Goal: Task Accomplishment & Management: Manage account settings

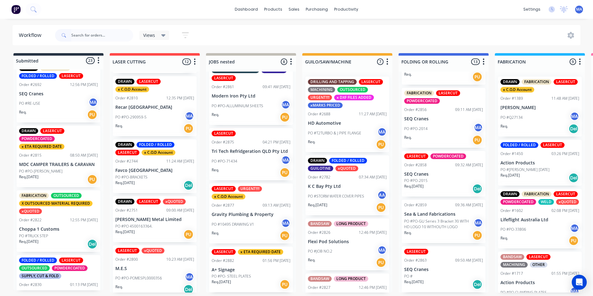
scroll to position [363, 0]
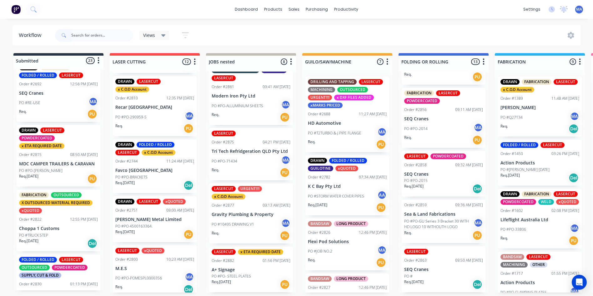
click at [56, 173] on div "Req. [DATE] PU" at bounding box center [58, 178] width 79 height 11
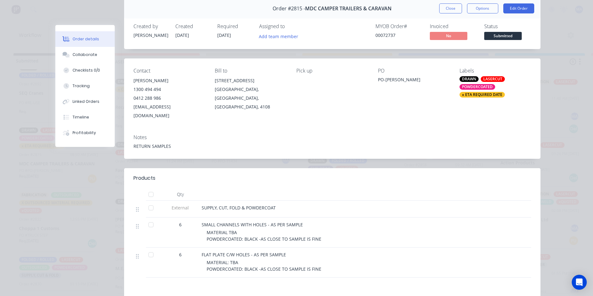
scroll to position [94, 0]
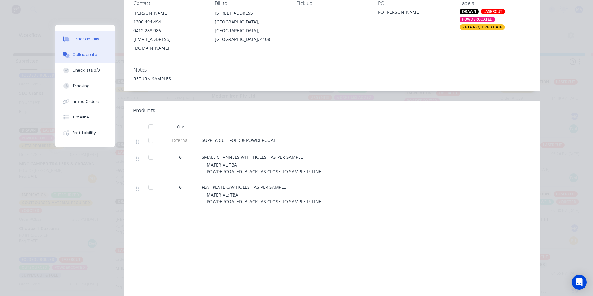
click at [89, 52] on div "Collaborate" at bounding box center [84, 55] width 25 height 6
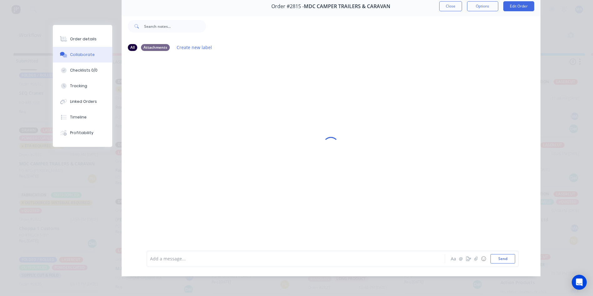
scroll to position [0, 0]
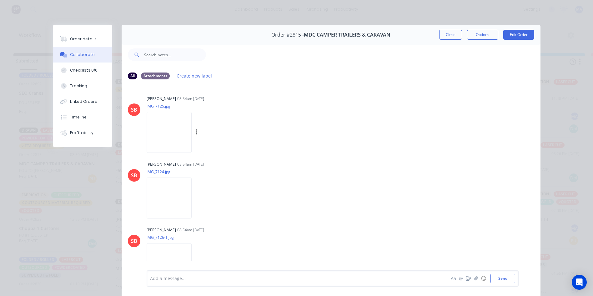
click at [179, 140] on img at bounding box center [169, 132] width 45 height 41
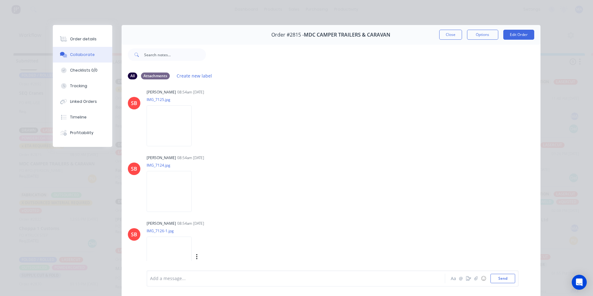
scroll to position [13, 0]
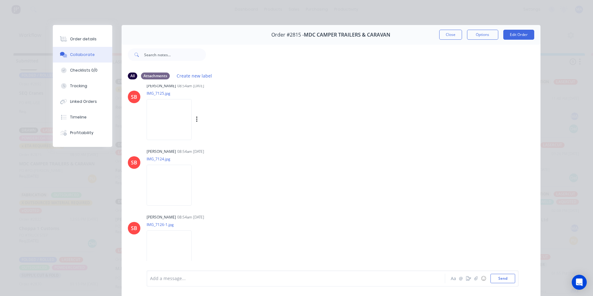
click at [175, 117] on img at bounding box center [169, 119] width 45 height 41
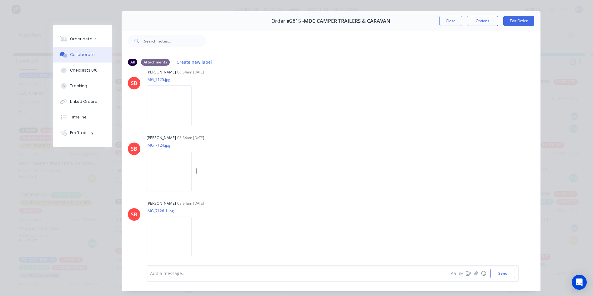
scroll to position [33, 0]
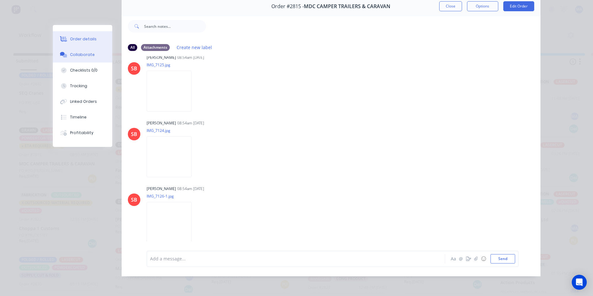
click at [83, 35] on button "Order details" at bounding box center [82, 39] width 59 height 16
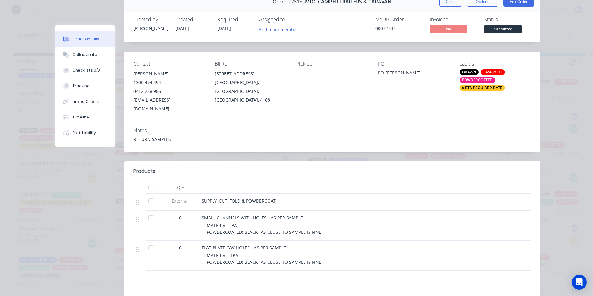
scroll to position [2, 0]
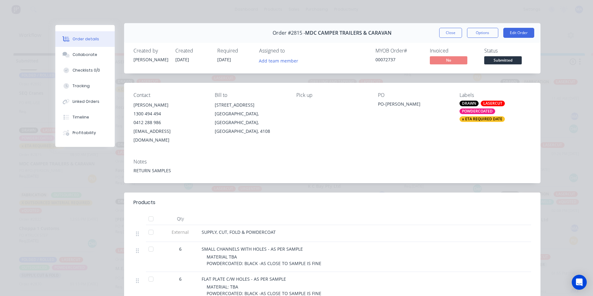
drag, startPoint x: 473, startPoint y: 103, endPoint x: 473, endPoint y: 110, distance: 6.9
click at [473, 103] on div "DRAWN" at bounding box center [468, 104] width 19 height 6
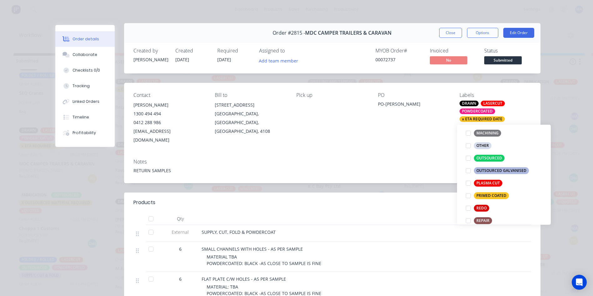
scroll to position [375, 0]
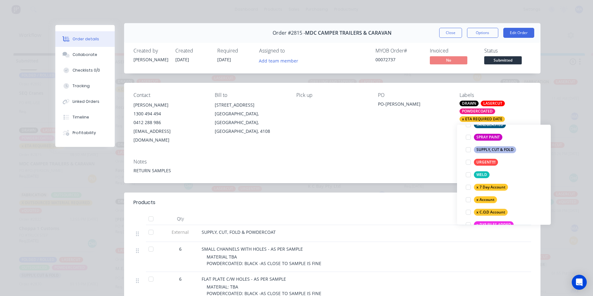
click at [316, 183] on div "Order #2815 - MDC CAMPER TRAILERS & CARAVAN Close Options Edit Order Created by…" at bounding box center [297, 218] width 485 height 390
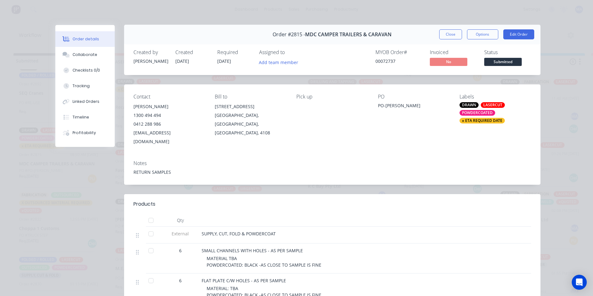
scroll to position [0, 0]
click at [455, 38] on button "Close" at bounding box center [450, 35] width 23 height 10
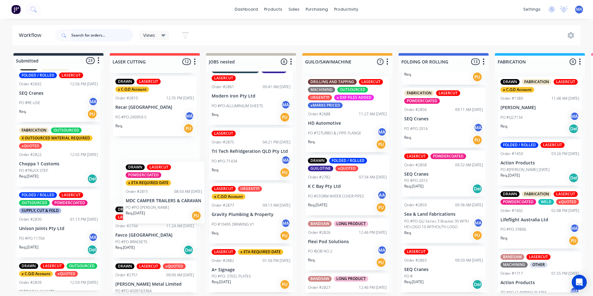
drag, startPoint x: 47, startPoint y: 167, endPoint x: 163, endPoint y: 204, distance: 121.2
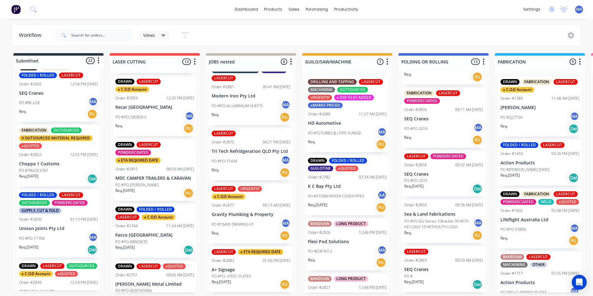
click at [47, 166] on div "FABRICATION OUTSOURCED X OUTSOURCED MATERIAL REQUIRED xQUOTED Order #2822 12:55…" at bounding box center [59, 156] width 84 height 62
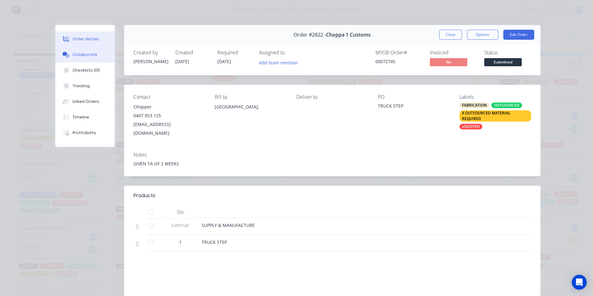
click at [101, 55] on button "Collaborate" at bounding box center [84, 55] width 59 height 16
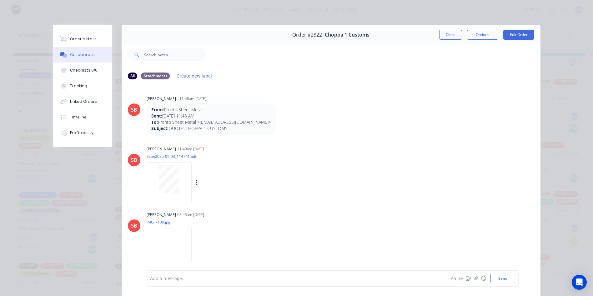
click at [179, 198] on div at bounding box center [169, 182] width 45 height 41
click at [448, 34] on button "Close" at bounding box center [450, 35] width 23 height 10
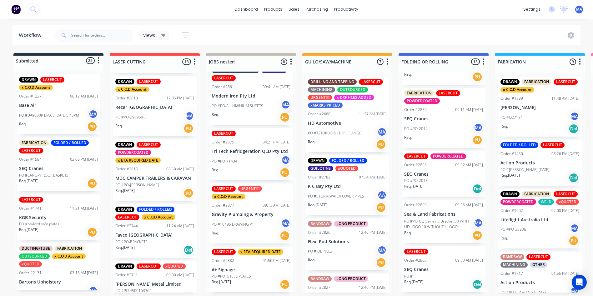
click at [63, 169] on p "SEQ Cranes" at bounding box center [58, 168] width 79 height 5
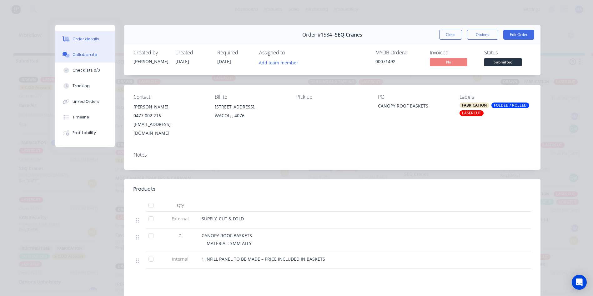
click at [101, 52] on button "Collaborate" at bounding box center [84, 55] width 59 height 16
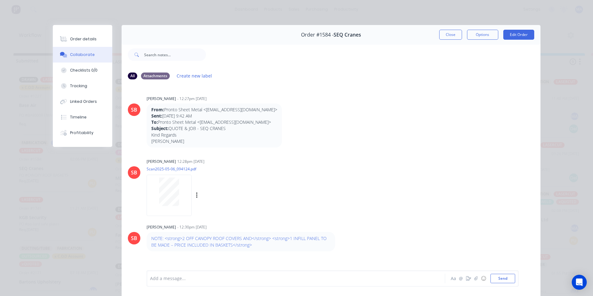
click at [179, 207] on div at bounding box center [169, 195] width 45 height 41
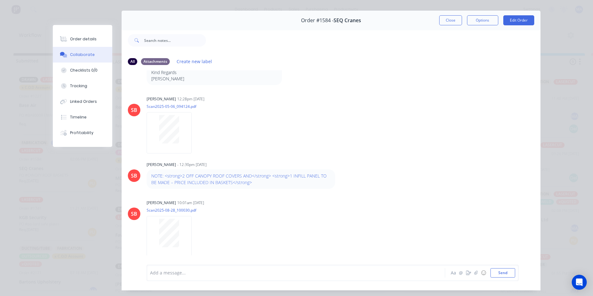
scroll to position [33, 0]
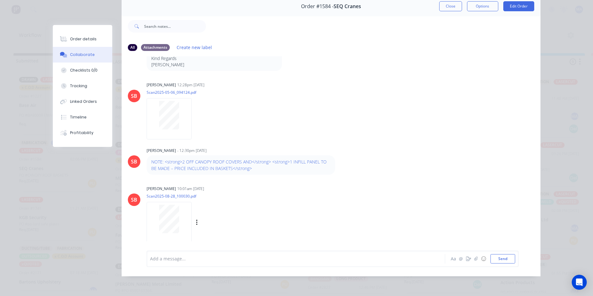
click at [182, 208] on div at bounding box center [168, 219] width 39 height 28
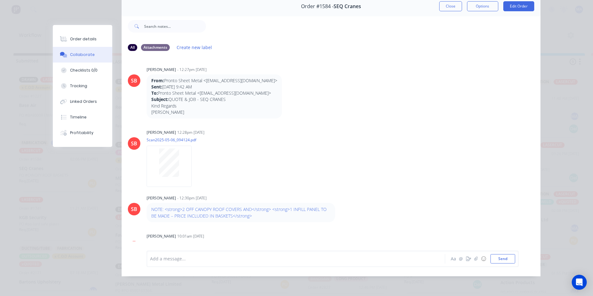
scroll to position [0, 0]
click at [452, 3] on button "Close" at bounding box center [450, 6] width 23 height 10
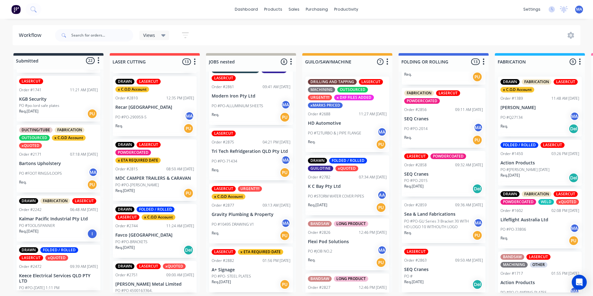
scroll to position [125, 0]
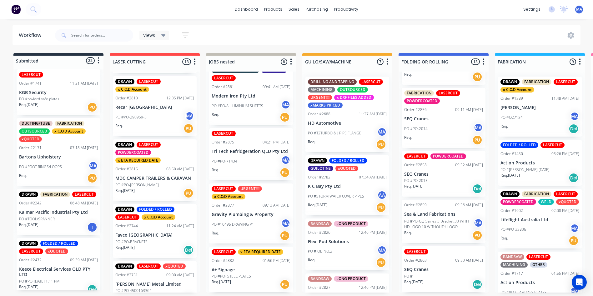
click at [51, 108] on div "Req. [DATE] PU" at bounding box center [58, 107] width 79 height 11
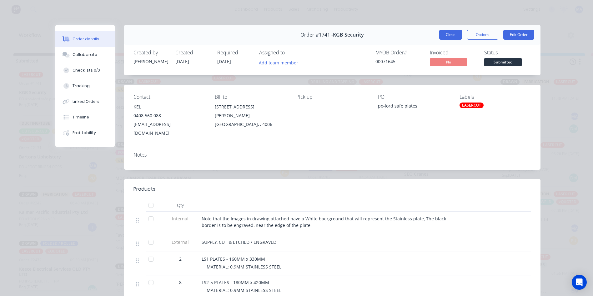
click at [441, 32] on button "Close" at bounding box center [450, 35] width 23 height 10
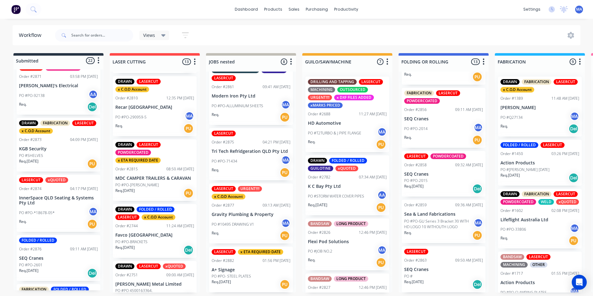
scroll to position [861, 0]
click at [45, 170] on div "Req. [DATE] PU" at bounding box center [58, 164] width 79 height 11
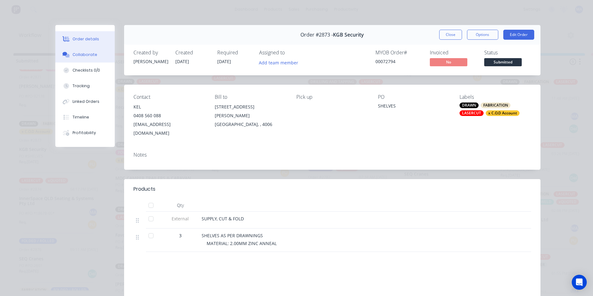
click at [95, 57] on button "Collaborate" at bounding box center [84, 55] width 59 height 16
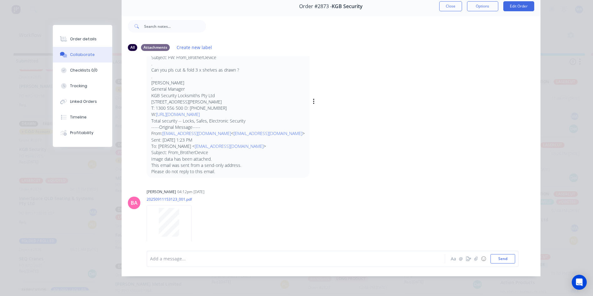
scroll to position [52, 0]
click at [72, 35] on button "Order details" at bounding box center [82, 39] width 59 height 16
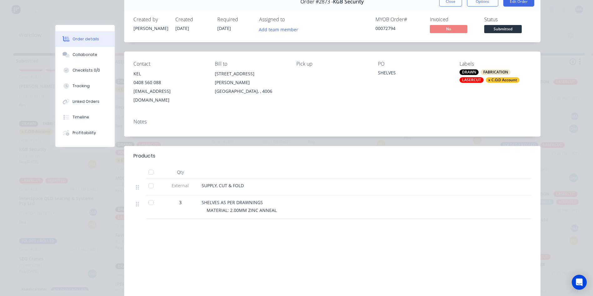
click at [85, 42] on button "Order details" at bounding box center [84, 39] width 59 height 16
click at [88, 54] on div "Collaborate" at bounding box center [84, 55] width 25 height 6
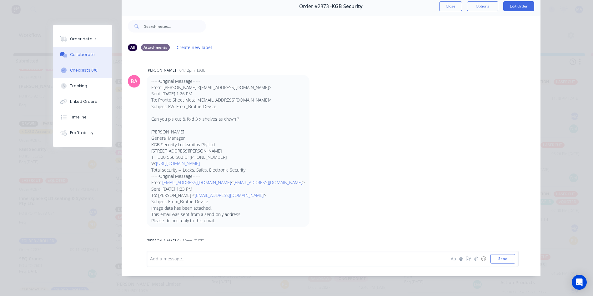
scroll to position [0, 0]
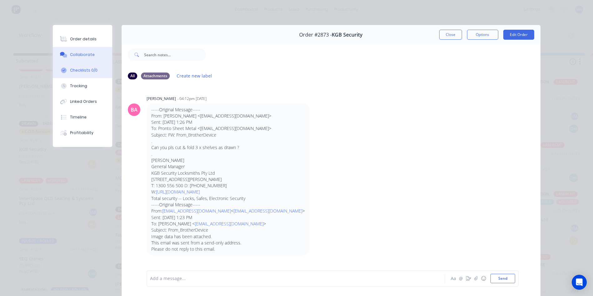
click at [90, 65] on button "Checklists 0/0" at bounding box center [82, 70] width 59 height 16
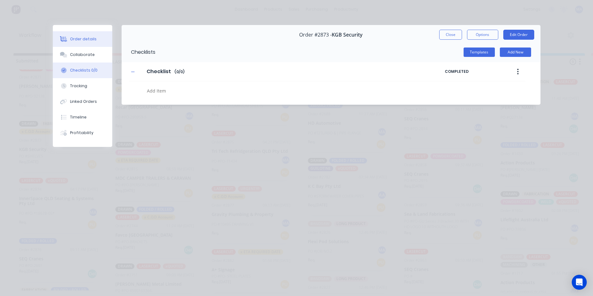
click at [87, 41] on div "Order details" at bounding box center [83, 39] width 27 height 6
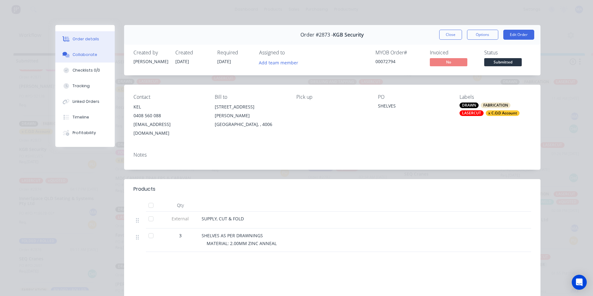
click at [92, 57] on button "Collaborate" at bounding box center [84, 55] width 59 height 16
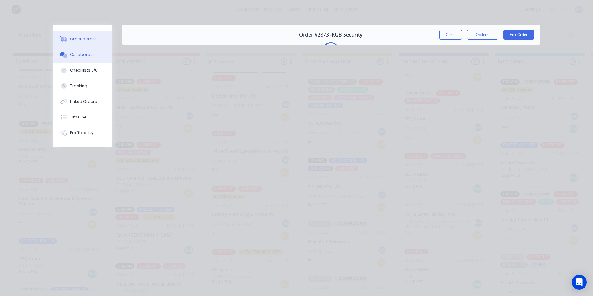
click at [83, 36] on button "Order details" at bounding box center [82, 39] width 59 height 16
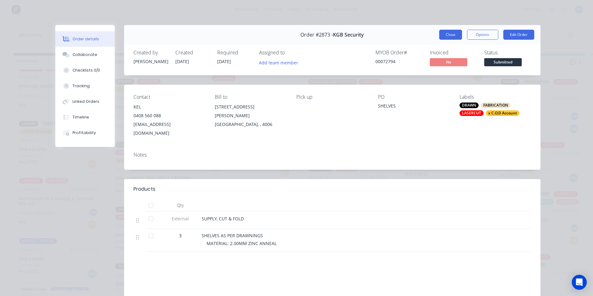
click at [448, 33] on button "Close" at bounding box center [450, 35] width 23 height 10
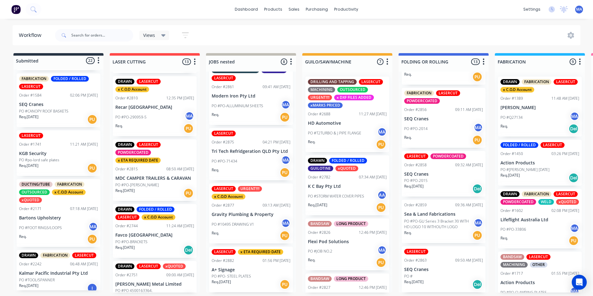
scroll to position [31, 0]
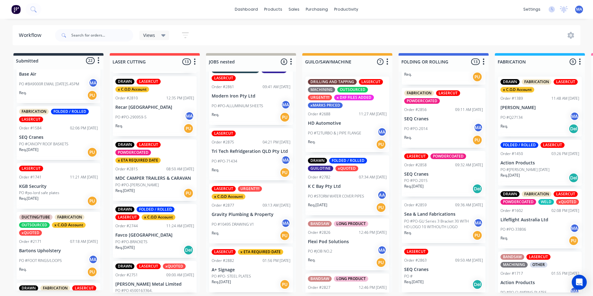
click at [65, 185] on p "KGB Security" at bounding box center [58, 186] width 79 height 5
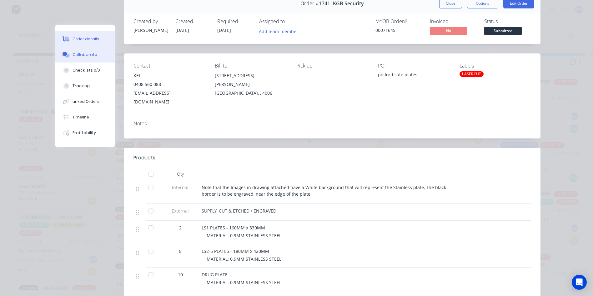
click at [86, 54] on div "Collaborate" at bounding box center [84, 55] width 25 height 6
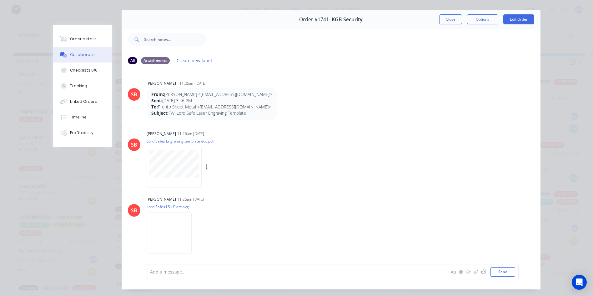
scroll to position [0, 0]
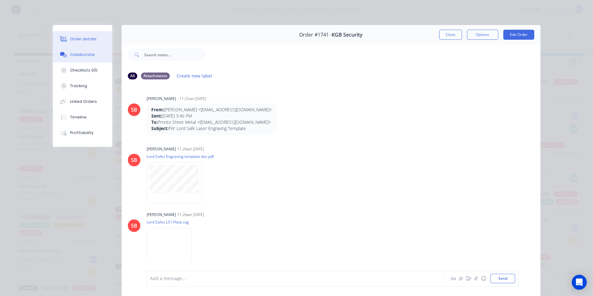
click at [89, 44] on button "Order details" at bounding box center [82, 39] width 59 height 16
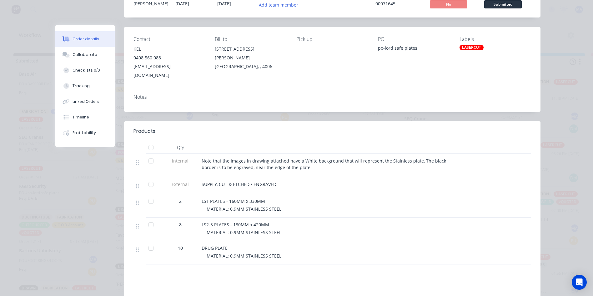
scroll to position [62, 0]
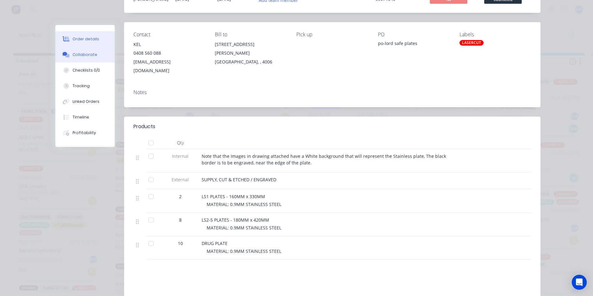
click at [92, 57] on div "Collaborate" at bounding box center [84, 55] width 25 height 6
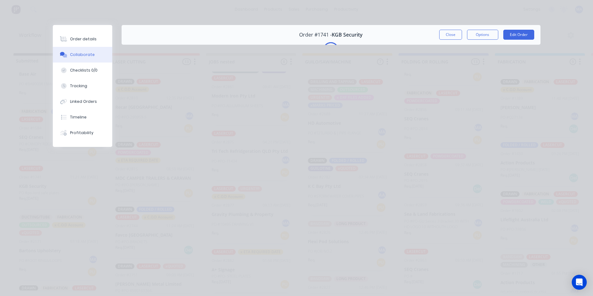
scroll to position [0, 0]
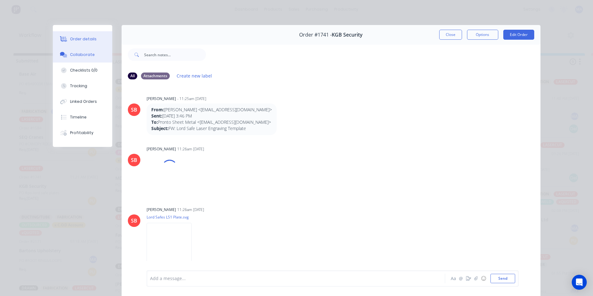
click at [94, 45] on button "Order details" at bounding box center [82, 39] width 59 height 16
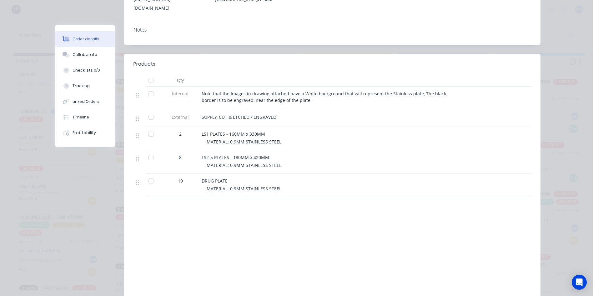
scroll to position [148, 0]
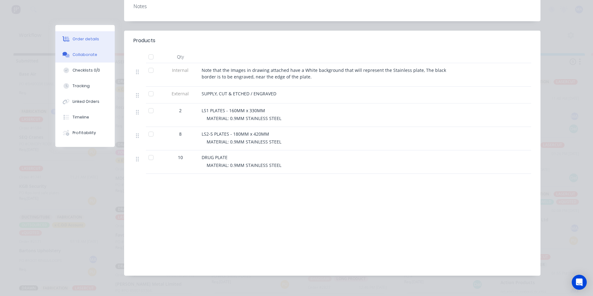
click at [94, 55] on button "Collaborate" at bounding box center [84, 55] width 59 height 16
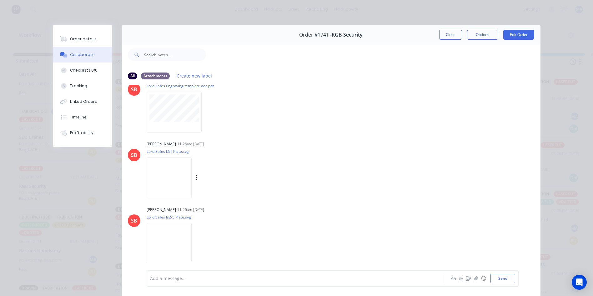
scroll to position [62, 0]
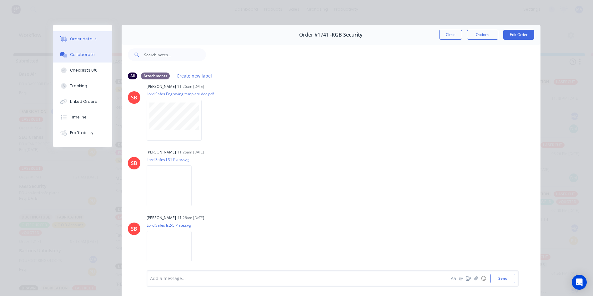
click at [97, 41] on button "Order details" at bounding box center [82, 39] width 59 height 16
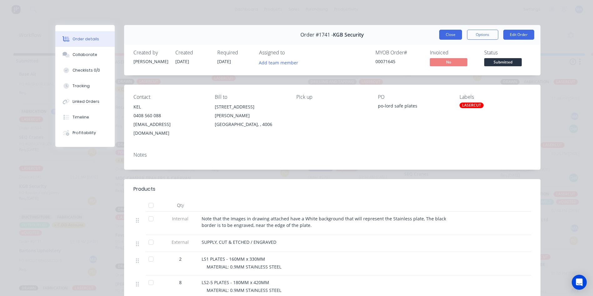
click at [444, 33] on button "Close" at bounding box center [450, 35] width 23 height 10
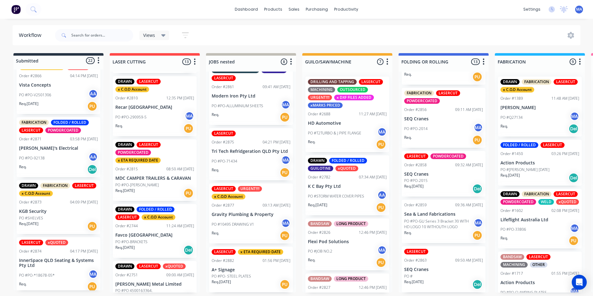
scroll to position [798, 0]
click at [61, 206] on div "Order #2873 04:09 PM [DATE]" at bounding box center [58, 203] width 79 height 6
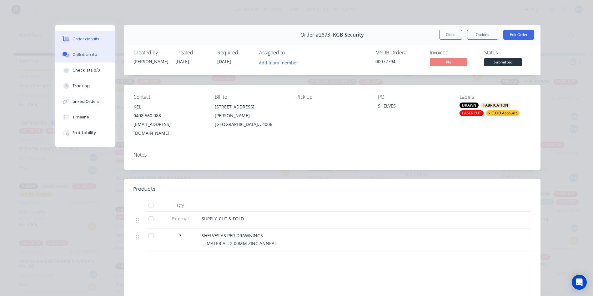
click at [88, 57] on div "Collaborate" at bounding box center [84, 55] width 25 height 6
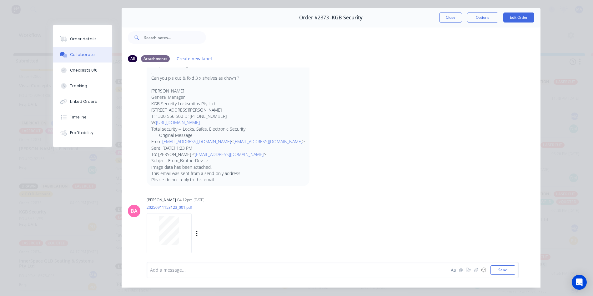
scroll to position [33, 0]
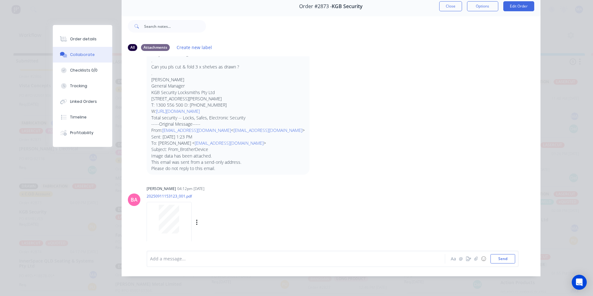
click at [185, 208] on div at bounding box center [168, 219] width 39 height 29
click at [180, 214] on div at bounding box center [168, 219] width 39 height 29
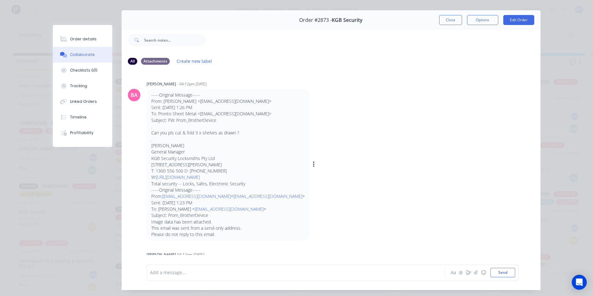
scroll to position [0, 0]
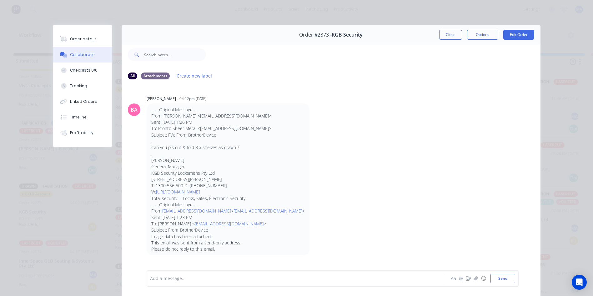
drag, startPoint x: 444, startPoint y: 31, endPoint x: 435, endPoint y: 50, distance: 21.2
click at [444, 31] on button "Close" at bounding box center [450, 35] width 23 height 10
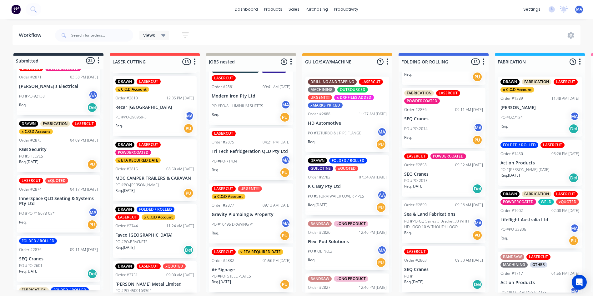
scroll to position [830, 0]
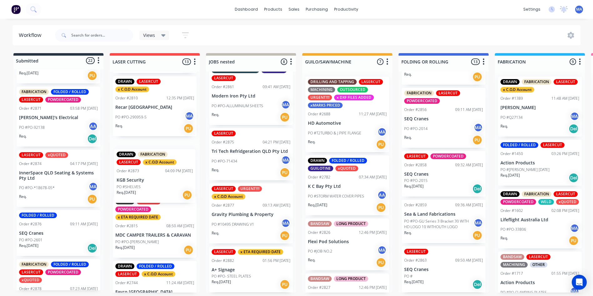
drag, startPoint x: 60, startPoint y: 197, endPoint x: 159, endPoint y: 188, distance: 99.4
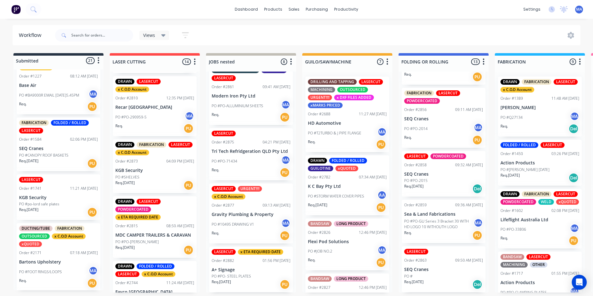
scroll to position [31, 0]
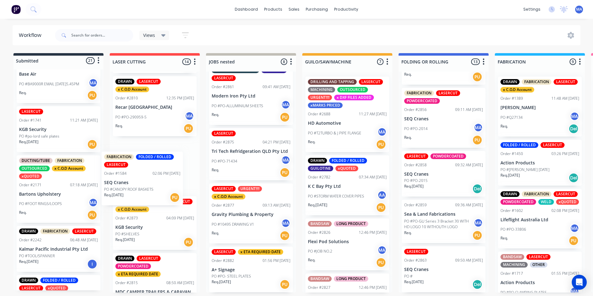
drag, startPoint x: 61, startPoint y: 143, endPoint x: 136, endPoint y: 188, distance: 87.7
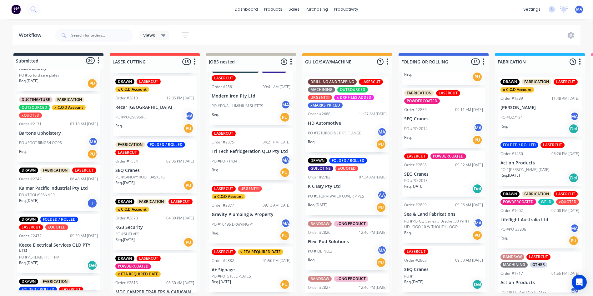
scroll to position [94, 0]
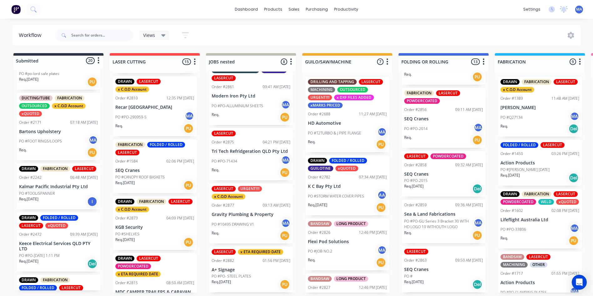
click at [56, 141] on p "PO #FOOT RINGS/LOOPS" at bounding box center [40, 141] width 43 height 6
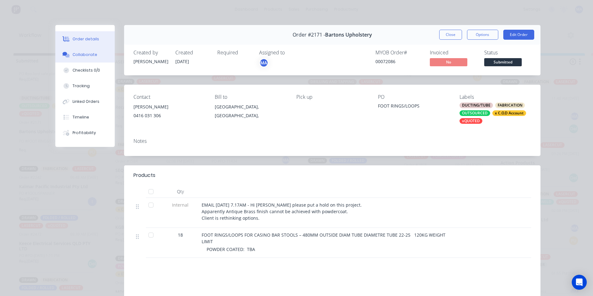
click at [105, 55] on button "Collaborate" at bounding box center [84, 55] width 59 height 16
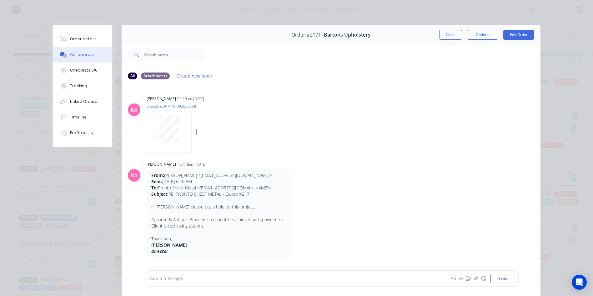
click at [177, 135] on div at bounding box center [168, 129] width 39 height 28
click at [451, 34] on button "Close" at bounding box center [450, 35] width 23 height 10
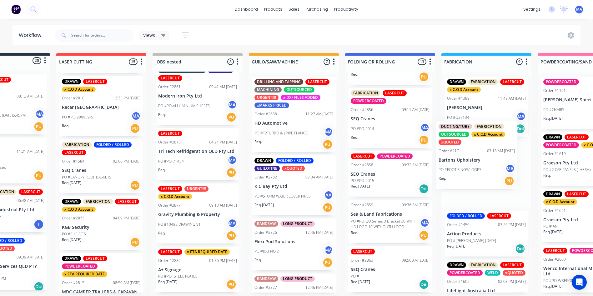
drag, startPoint x: 51, startPoint y: 220, endPoint x: 473, endPoint y: 156, distance: 427.6
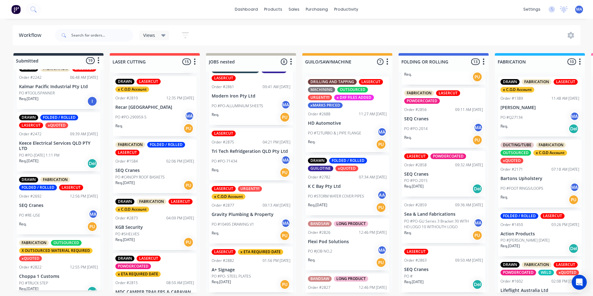
scroll to position [146, 0]
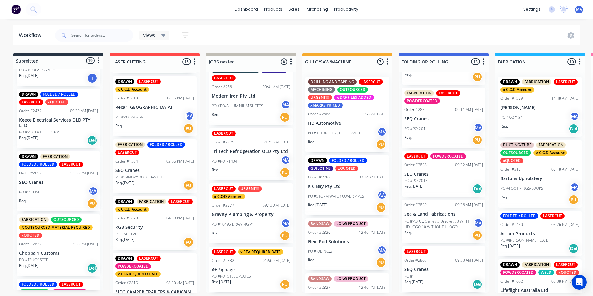
click at [61, 191] on div "PO #RE-USE MA" at bounding box center [58, 192] width 79 height 12
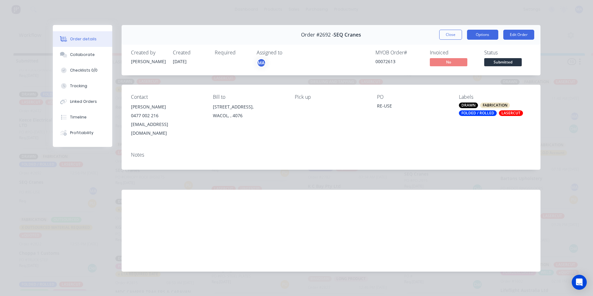
click at [486, 34] on button "Options" at bounding box center [482, 35] width 31 height 10
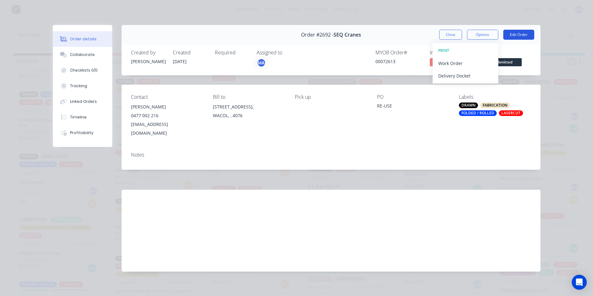
click at [517, 36] on button "Edit Order" at bounding box center [518, 35] width 31 height 10
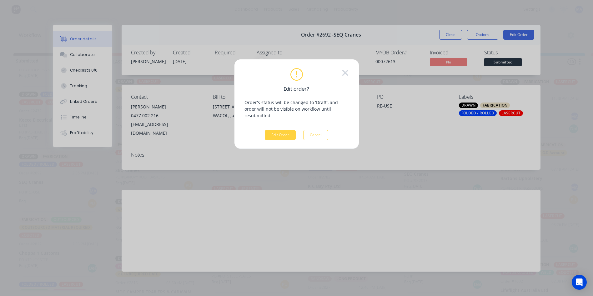
scroll to position [0, 0]
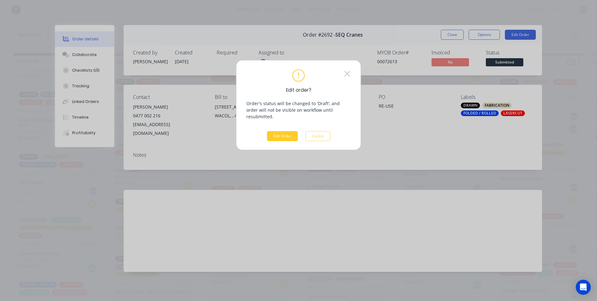
click at [287, 131] on button "Edit Order" at bounding box center [282, 136] width 31 height 10
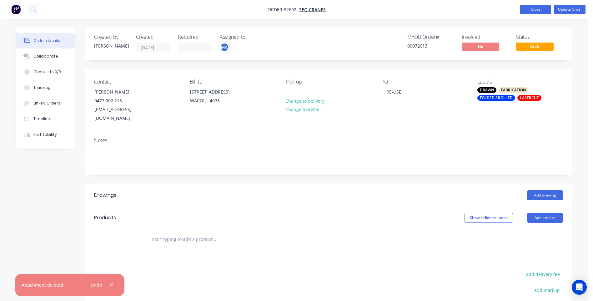
click at [534, 11] on button "Close" at bounding box center [535, 9] width 31 height 9
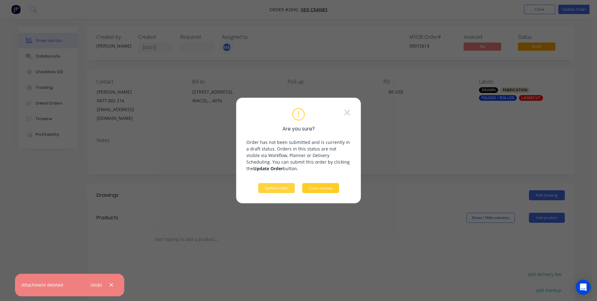
click at [329, 189] on button "Close anyway" at bounding box center [320, 188] width 37 height 10
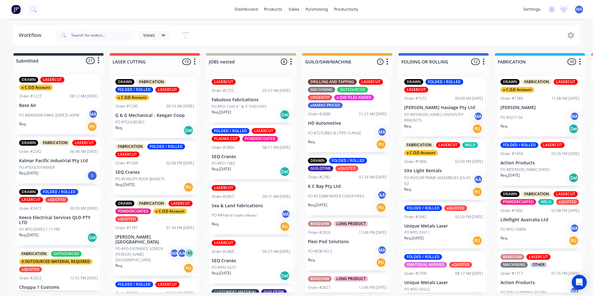
click at [67, 107] on p "Base Air" at bounding box center [58, 105] width 79 height 5
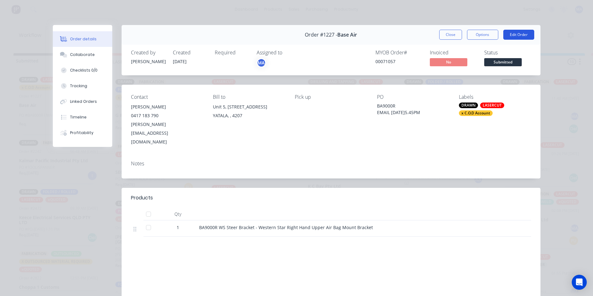
click at [515, 37] on button "Edit Order" at bounding box center [518, 35] width 31 height 10
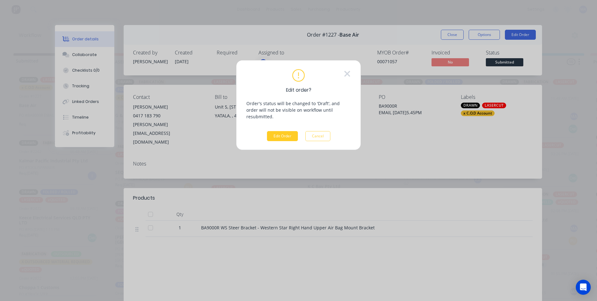
click at [276, 131] on button "Edit Order" at bounding box center [282, 136] width 31 height 10
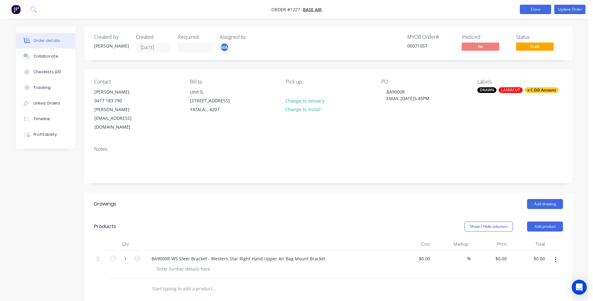
click at [531, 8] on button "Close" at bounding box center [535, 9] width 31 height 9
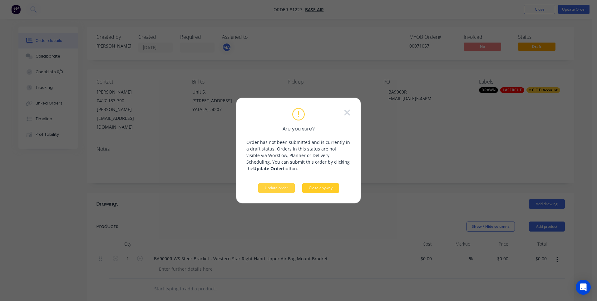
click at [330, 191] on button "Close anyway" at bounding box center [320, 188] width 37 height 10
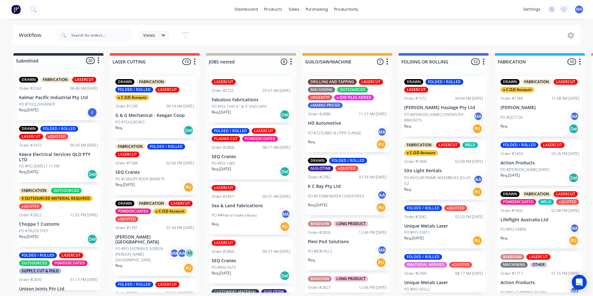
click at [40, 219] on div "FABRICATION OUTSOURCED X OUTSOURCED MATERIAL REQUIRED xQUOTED Order #2822 12:55…" at bounding box center [59, 216] width 84 height 62
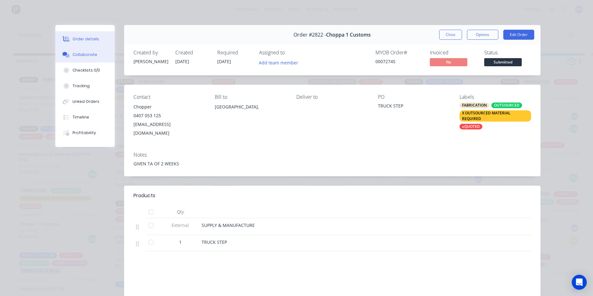
click at [104, 56] on button "Collaborate" at bounding box center [84, 55] width 59 height 16
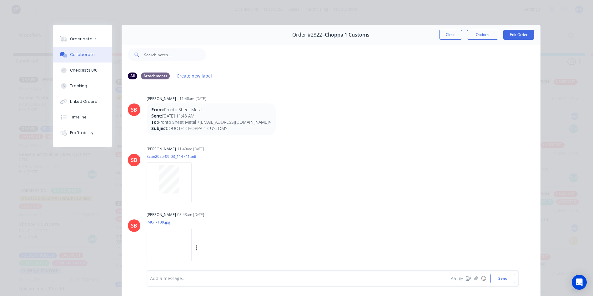
scroll to position [31, 0]
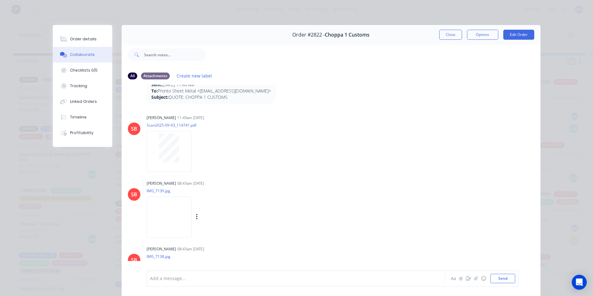
click at [175, 223] on img at bounding box center [169, 217] width 45 height 41
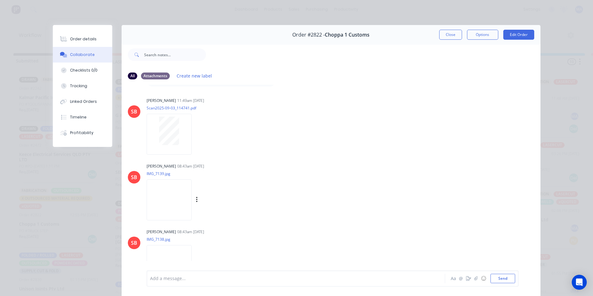
scroll to position [63, 0]
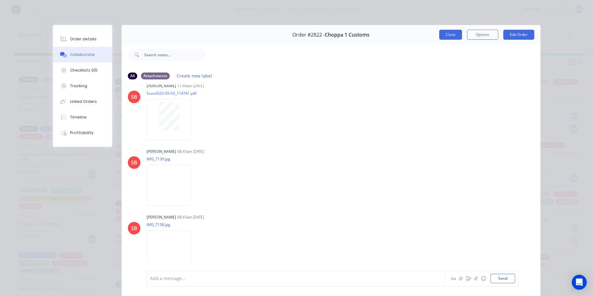
click at [441, 34] on button "Close" at bounding box center [450, 35] width 23 height 10
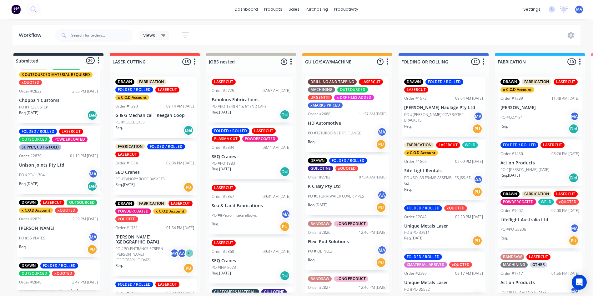
scroll to position [125, 0]
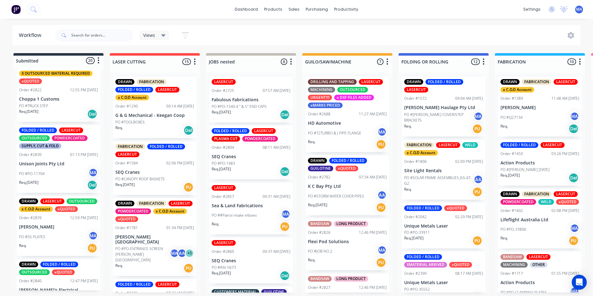
click at [53, 185] on div "Req. [DATE] Del" at bounding box center [58, 185] width 79 height 11
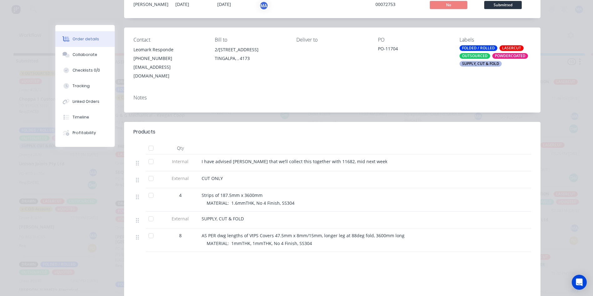
scroll to position [0, 0]
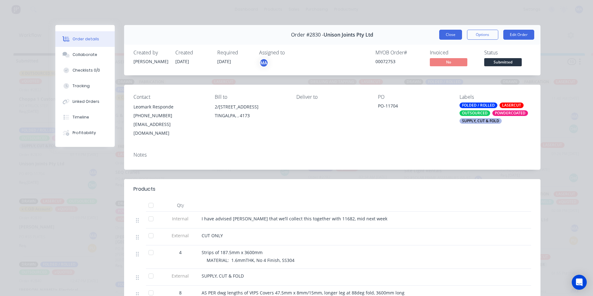
click at [445, 37] on button "Close" at bounding box center [450, 35] width 23 height 10
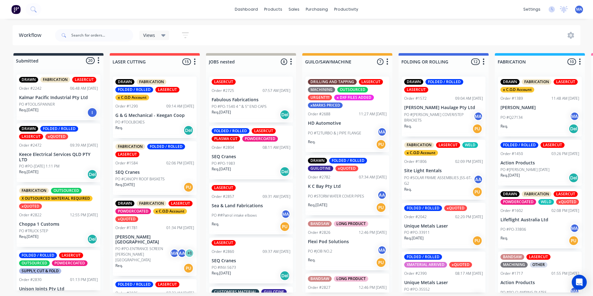
scroll to position [62, 0]
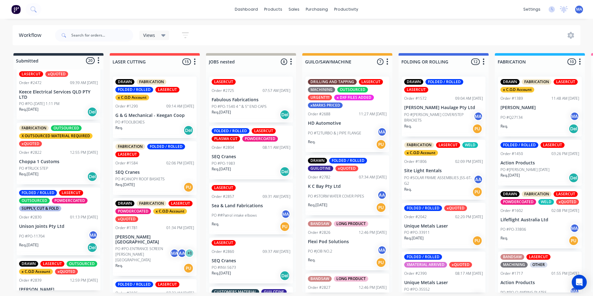
click at [42, 165] on div "FABRICATION OUTSOURCED X OUTSOURCED MATERIAL REQUIRED xQUOTED Order #2822 12:55…" at bounding box center [59, 154] width 84 height 62
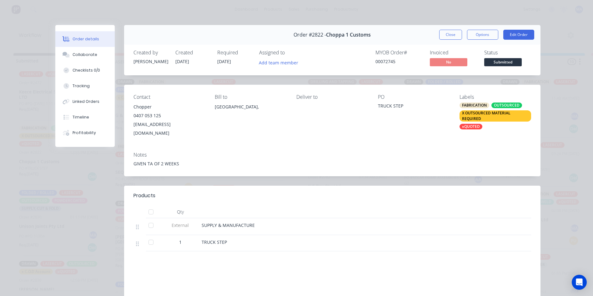
drag, startPoint x: 452, startPoint y: 36, endPoint x: 154, endPoint y: 176, distance: 329.7
click at [452, 36] on button "Close" at bounding box center [450, 35] width 23 height 10
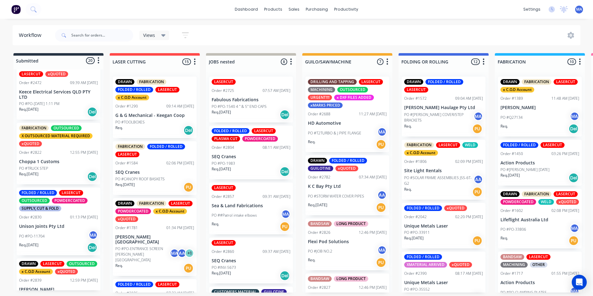
click at [41, 225] on p "Unison Joints Pty Ltd" at bounding box center [58, 226] width 79 height 5
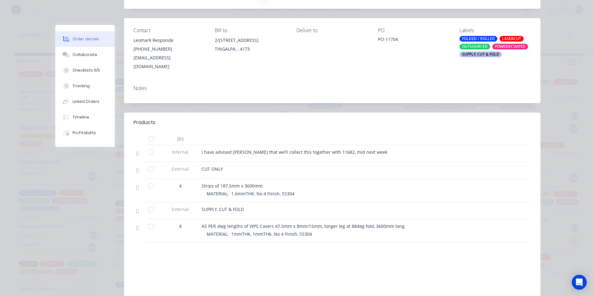
scroll to position [0, 0]
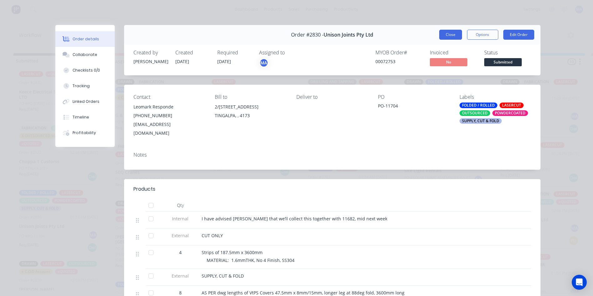
click at [442, 34] on button "Close" at bounding box center [450, 35] width 23 height 10
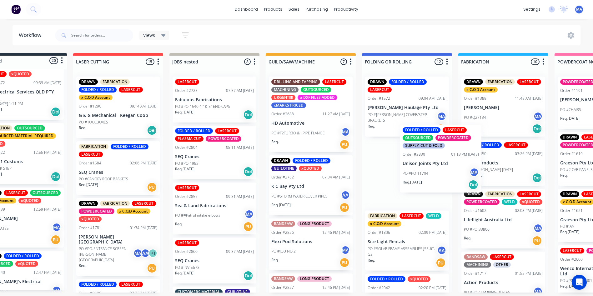
scroll to position [1, 37]
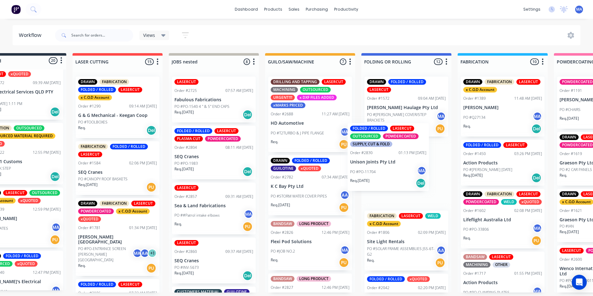
drag, startPoint x: 37, startPoint y: 235, endPoint x: 371, endPoint y: 171, distance: 339.6
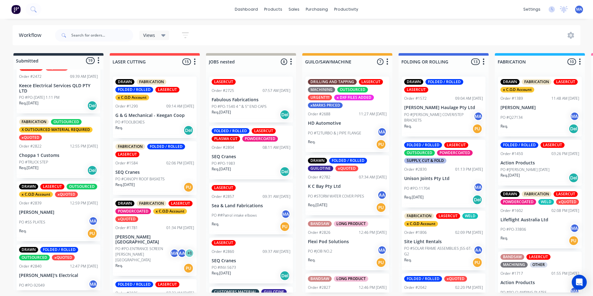
scroll to position [62, 0]
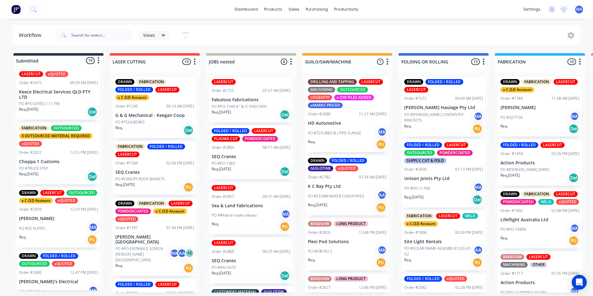
click at [65, 233] on div "PO #SS PLATES MA" at bounding box center [58, 228] width 79 height 12
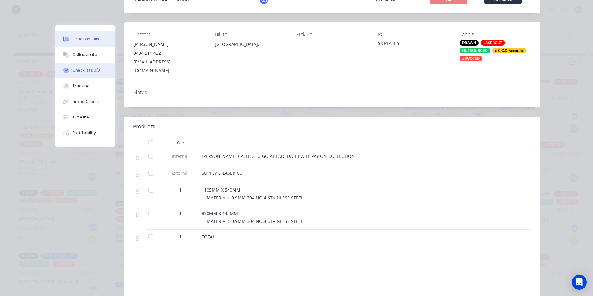
click at [97, 62] on button "Checklists 0/0" at bounding box center [84, 70] width 59 height 16
type textarea "x"
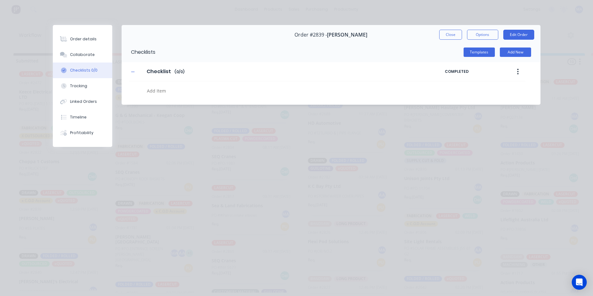
scroll to position [0, 0]
click at [98, 48] on button "Collaborate" at bounding box center [82, 55] width 59 height 16
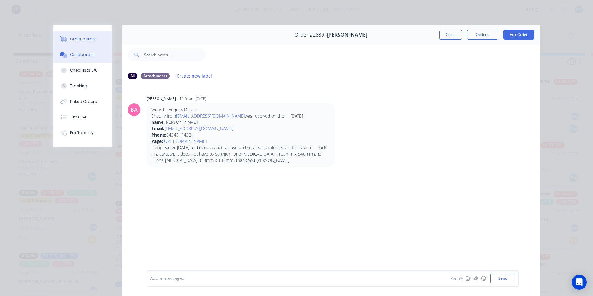
click at [99, 43] on button "Order details" at bounding box center [82, 39] width 59 height 16
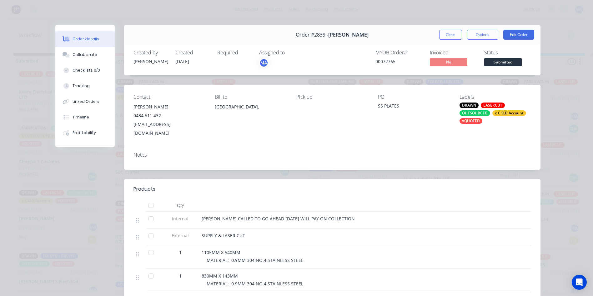
click at [486, 117] on div "DRAWN LASERCUT OUTSOURCED x C.O.D Account xQUOTED" at bounding box center [495, 112] width 72 height 21
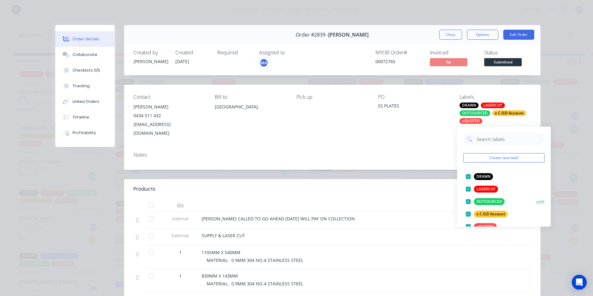
click at [468, 201] on div at bounding box center [468, 201] width 12 height 12
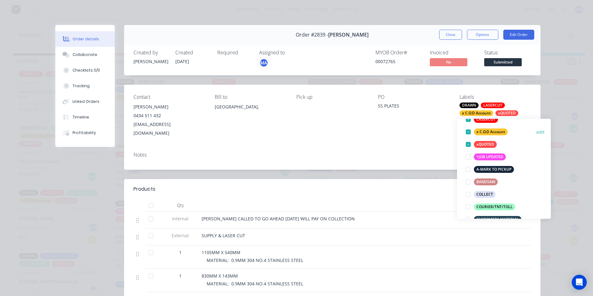
scroll to position [62, 0]
click at [408, 127] on div "PO SS PLATES" at bounding box center [414, 115] width 72 height 43
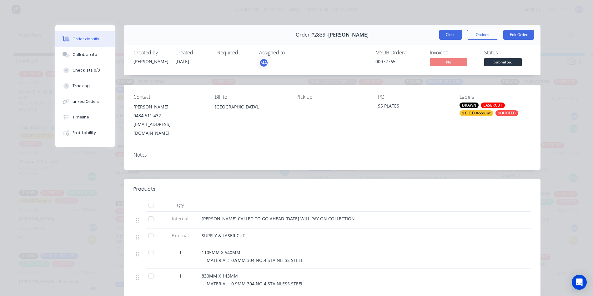
click at [442, 36] on button "Close" at bounding box center [450, 35] width 23 height 10
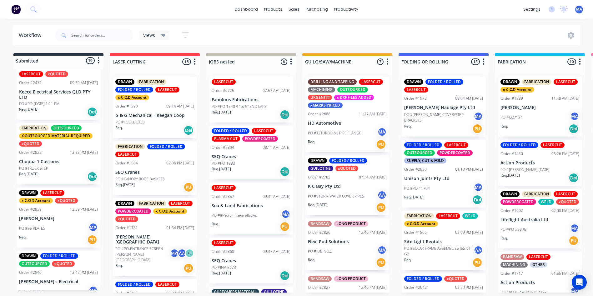
click at [58, 235] on div "Req. PU" at bounding box center [58, 239] width 79 height 11
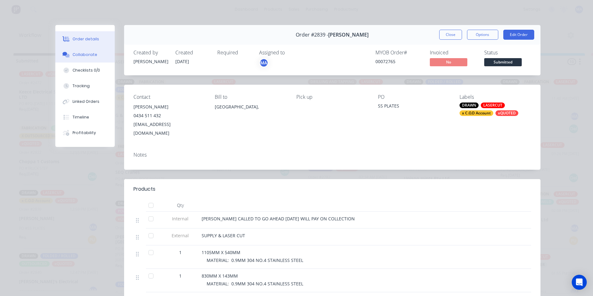
click at [86, 57] on div "Collaborate" at bounding box center [84, 55] width 25 height 6
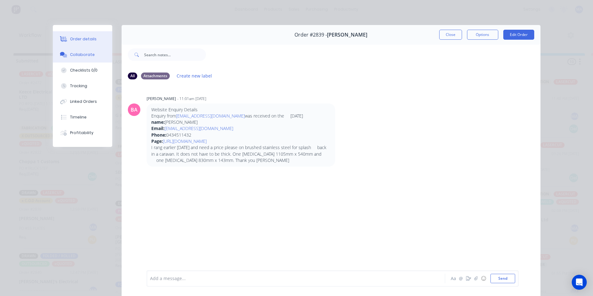
click at [100, 40] on button "Order details" at bounding box center [82, 39] width 59 height 16
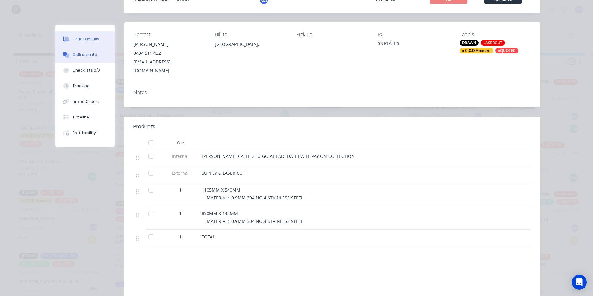
click at [72, 56] on div "Collaborate" at bounding box center [84, 55] width 25 height 6
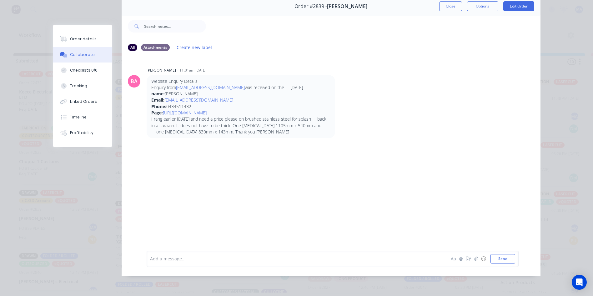
scroll to position [0, 0]
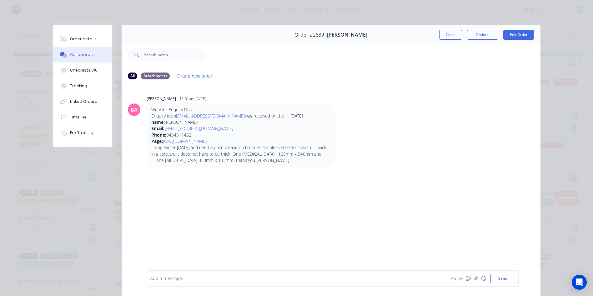
click at [96, 30] on div "Order details Collaborate Checklists 0/0 Tracking Linked Orders Timeline Profit…" at bounding box center [82, 86] width 59 height 122
click at [95, 35] on button "Order details" at bounding box center [82, 39] width 59 height 16
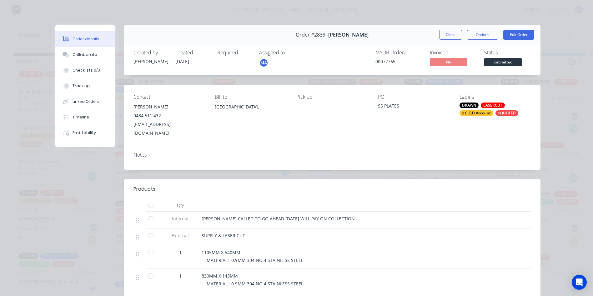
drag, startPoint x: 453, startPoint y: 35, endPoint x: 279, endPoint y: 115, distance: 191.4
click at [453, 35] on button "Close" at bounding box center [450, 35] width 23 height 10
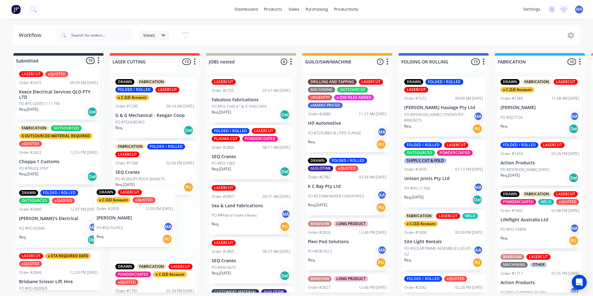
drag, startPoint x: 45, startPoint y: 230, endPoint x: 133, endPoint y: 231, distance: 87.5
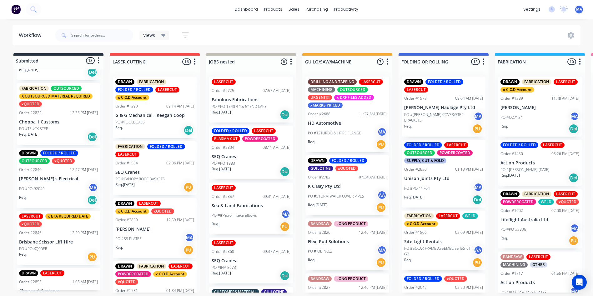
scroll to position [187, 0]
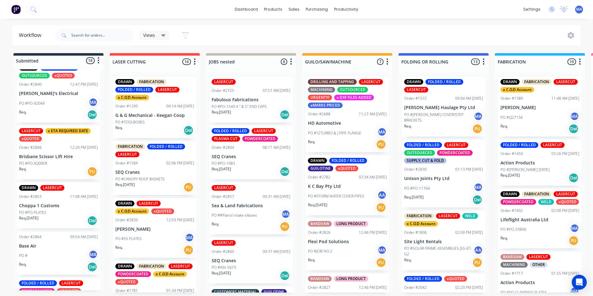
click at [58, 116] on div "Req. Del" at bounding box center [58, 114] width 79 height 11
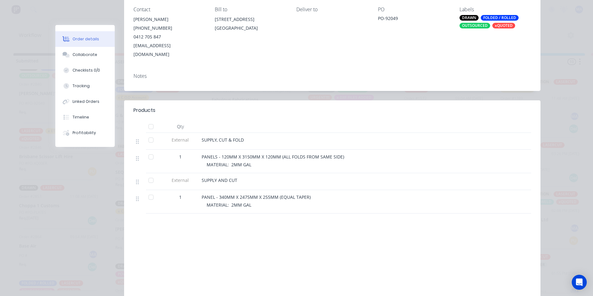
scroll to position [94, 0]
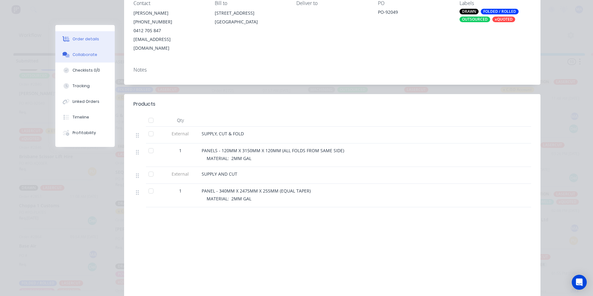
click at [80, 57] on div "Collaborate" at bounding box center [84, 55] width 25 height 6
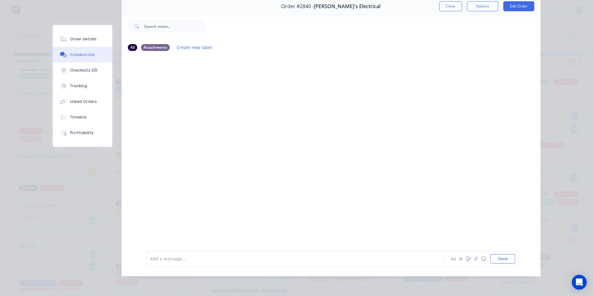
scroll to position [0, 0]
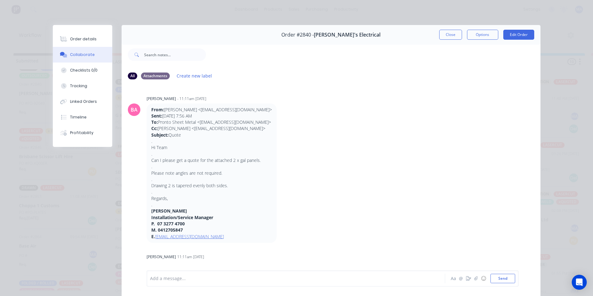
click at [209, 223] on div "BA [PERSON_NAME] - 11:11am [DATE] From: [PERSON_NAME] <[EMAIL_ADDRESS][DOMAIN_N…" at bounding box center [331, 177] width 419 height 185
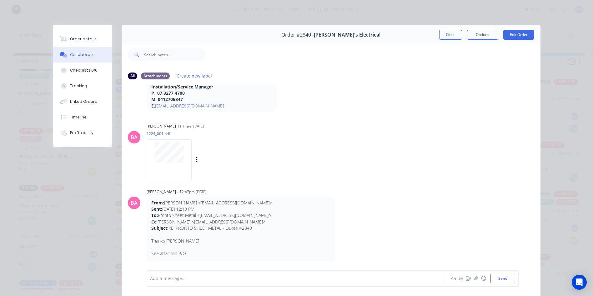
scroll to position [187, 0]
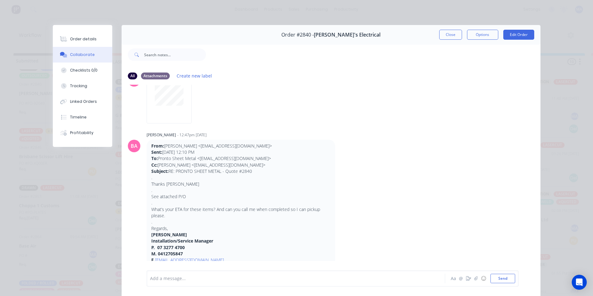
click at [159, 82] on div "All Attachments Create new label" at bounding box center [331, 75] width 419 height 17
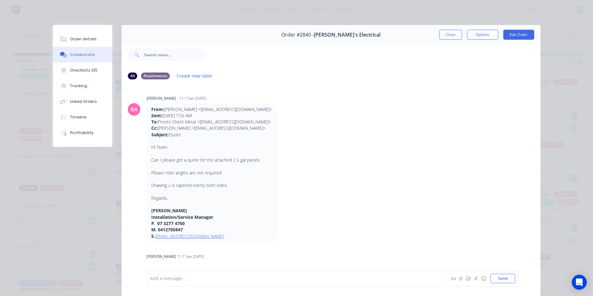
scroll to position [0, 0]
click at [89, 37] on div "Order details" at bounding box center [83, 39] width 27 height 6
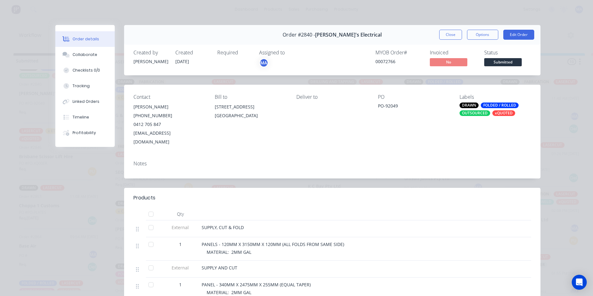
click at [93, 44] on button "Order details" at bounding box center [84, 39] width 59 height 16
click at [93, 54] on button "Collaborate" at bounding box center [84, 55] width 59 height 16
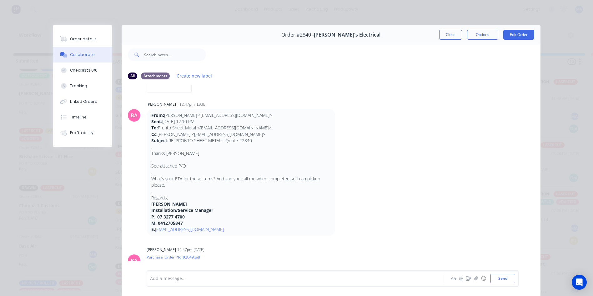
scroll to position [219, 0]
click at [445, 35] on button "Close" at bounding box center [450, 35] width 23 height 10
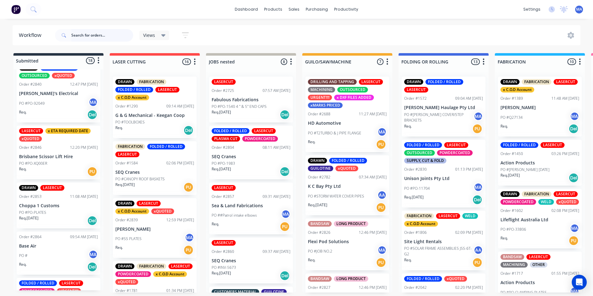
click at [89, 39] on input "text" at bounding box center [102, 35] width 62 height 12
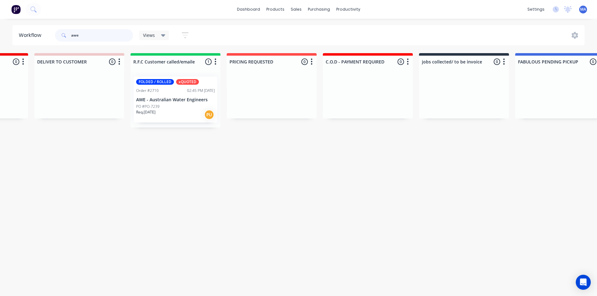
scroll to position [0, 956]
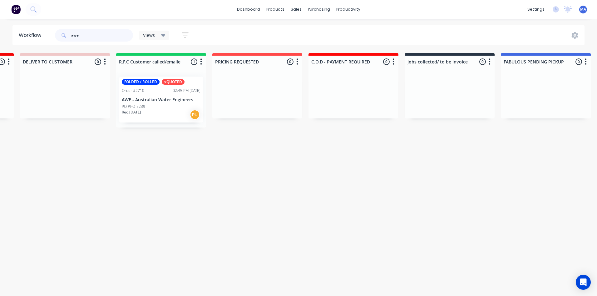
type input "awe"
click at [154, 112] on div "Req. [DATE] PU" at bounding box center [161, 114] width 79 height 11
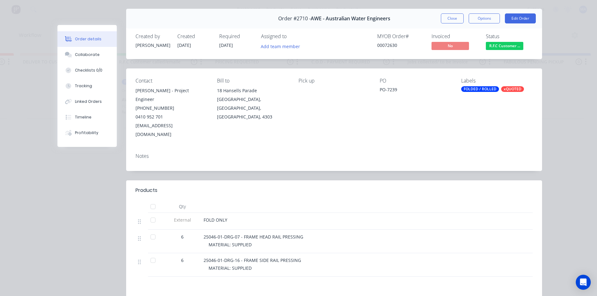
scroll to position [31, 0]
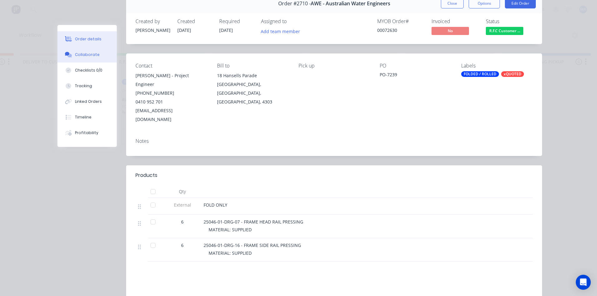
click at [94, 54] on div "Collaborate" at bounding box center [87, 55] width 25 height 6
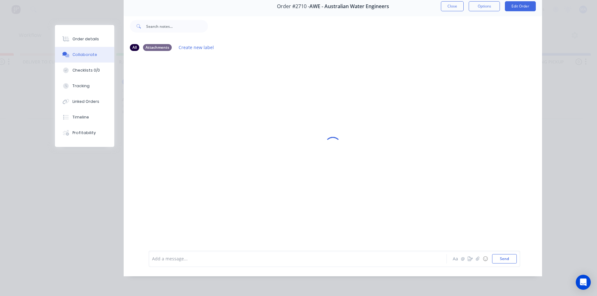
scroll to position [0, 0]
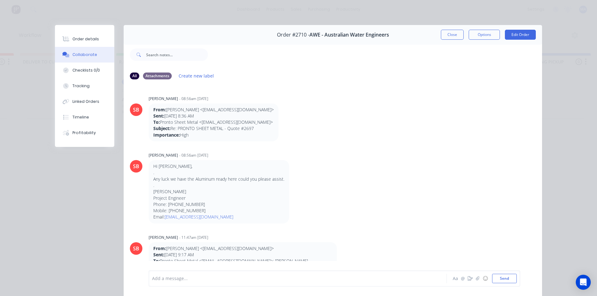
click at [455, 31] on button "Close" at bounding box center [452, 35] width 23 height 10
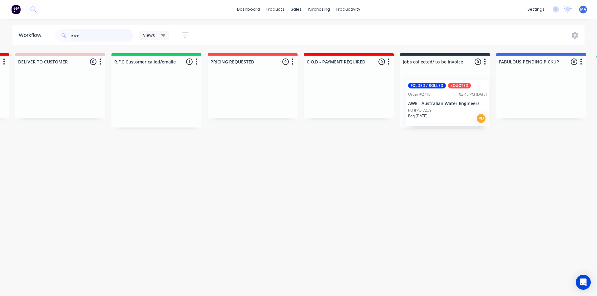
scroll to position [0, 962]
drag, startPoint x: 172, startPoint y: 97, endPoint x: 457, endPoint y: 102, distance: 285.3
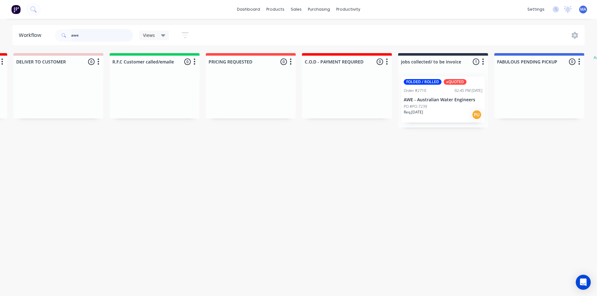
drag, startPoint x: 91, startPoint y: 34, endPoint x: 48, endPoint y: 36, distance: 43.2
click at [48, 36] on header "Workflow awe Views Save new view None (Default) edit Show/Hide statuses Show li…" at bounding box center [298, 35] width 573 height 20
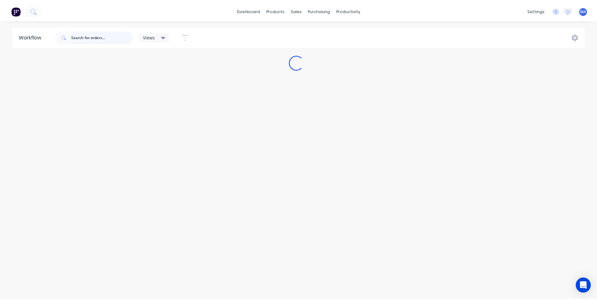
scroll to position [0, 0]
